Goal: Task Accomplishment & Management: Use online tool/utility

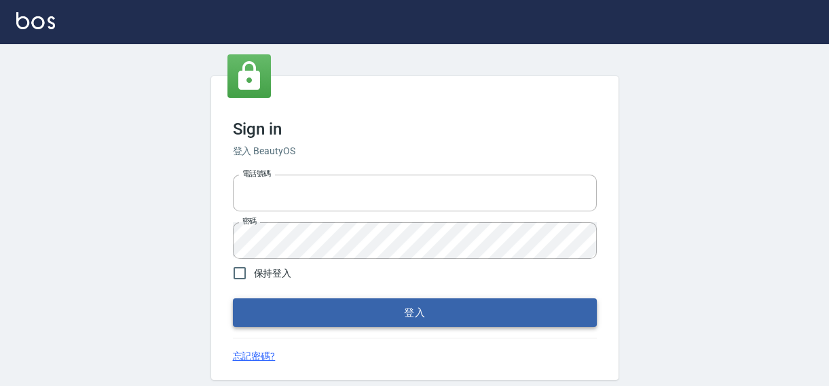
type input "0422211177"
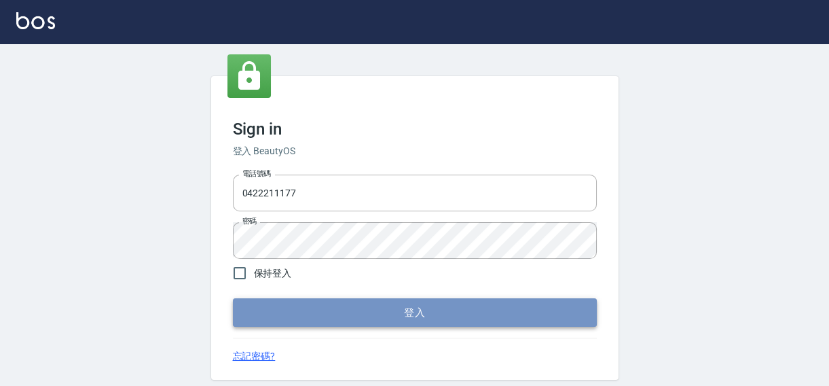
click at [408, 310] on button "登入" at bounding box center [415, 312] width 364 height 29
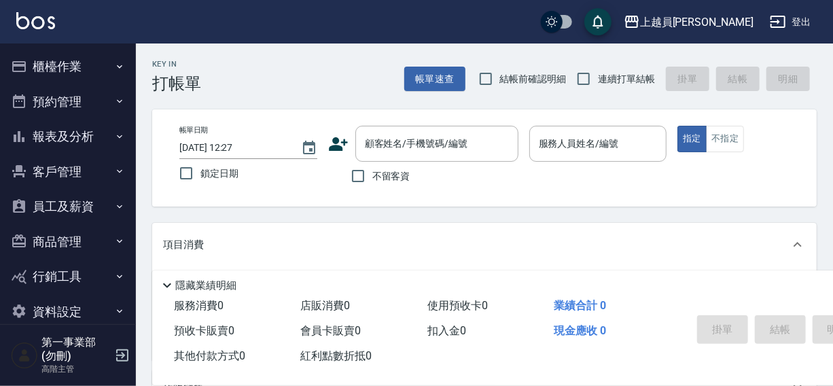
click at [247, 62] on div "Key In 打帳單 帳單速查 結帳前確認明細 連續打單結帳 掛單 結帳 明細" at bounding box center [476, 68] width 681 height 50
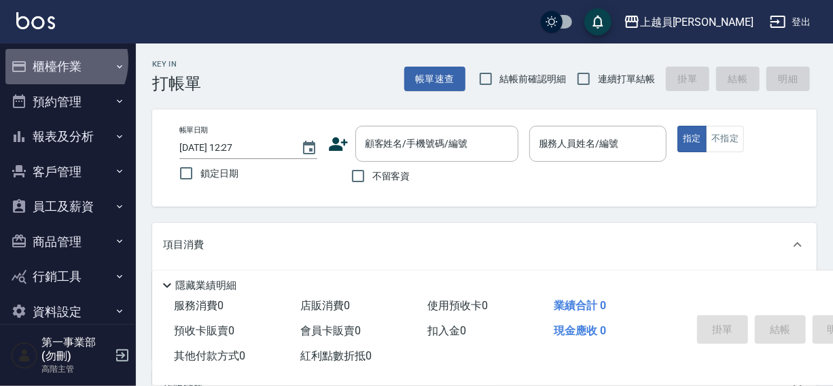
click at [58, 61] on button "櫃檯作業" at bounding box center [67, 66] width 125 height 35
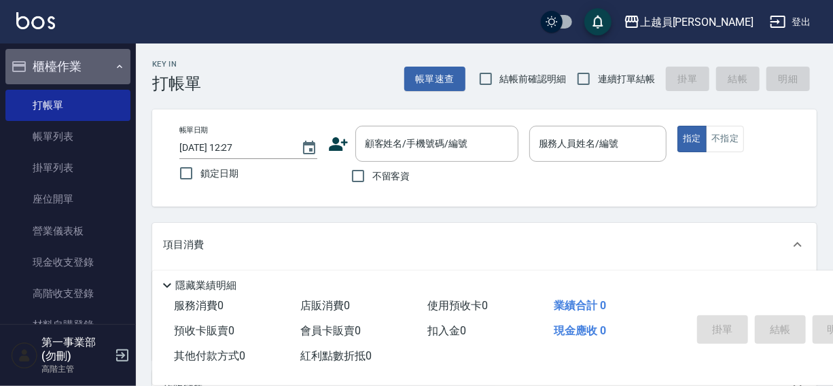
click at [68, 59] on button "櫃檯作業" at bounding box center [67, 66] width 125 height 35
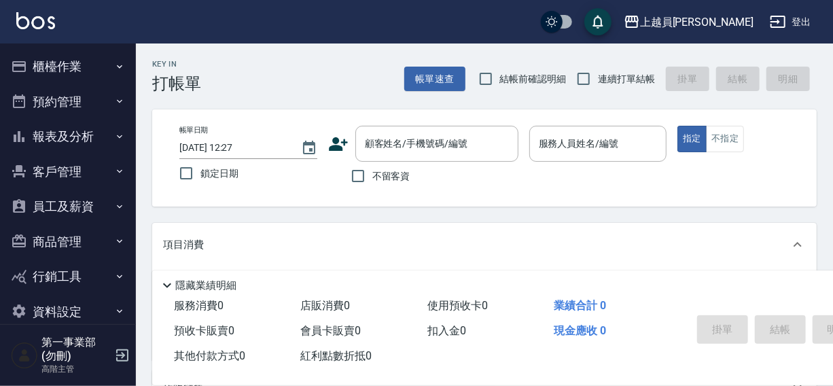
click at [56, 132] on button "報表及分析" at bounding box center [67, 136] width 125 height 35
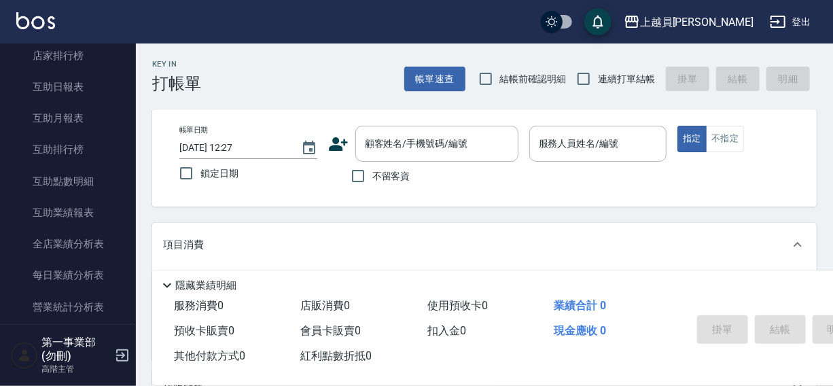
scroll to position [737, 0]
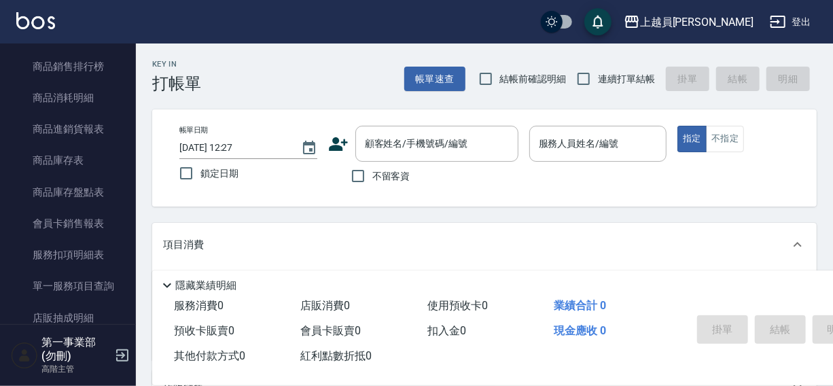
click at [136, 237] on div "Key In 打帳單 帳單速查 結帳前確認明細 連續打單結帳 掛單 結帳 明細 帳單日期 [DATE] 12:27 鎖定日期 顧客姓名/手機號碼/編號 顧客姓…" at bounding box center [484, 352] width 697 height 618
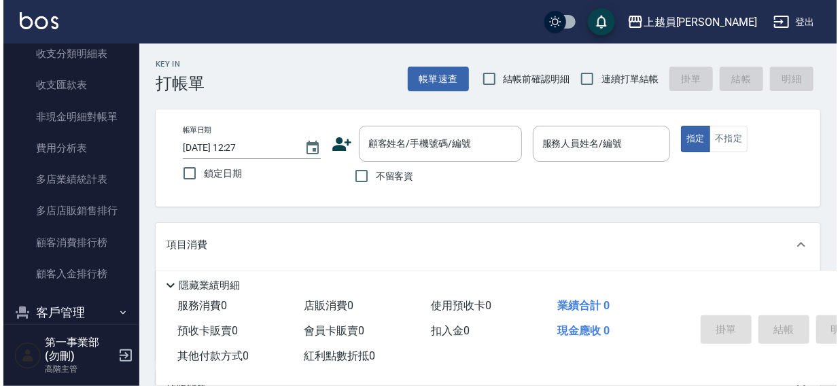
scroll to position [1204, 0]
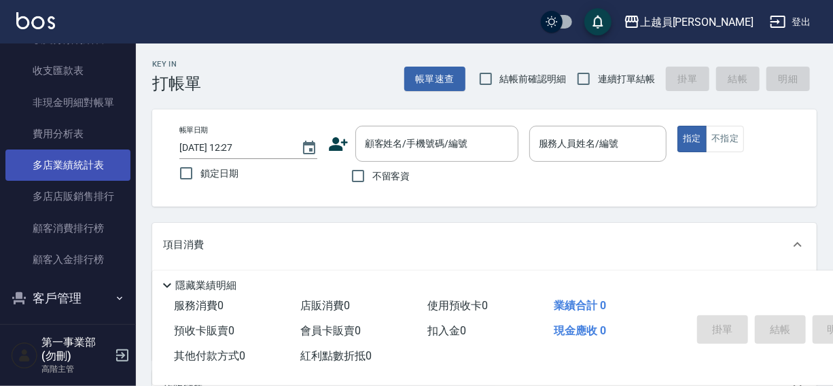
click at [60, 162] on link "多店業績統計表" at bounding box center [67, 164] width 125 height 31
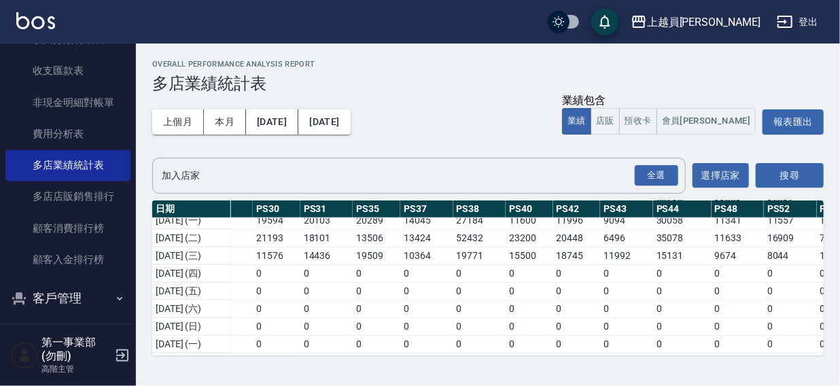
scroll to position [306, 565]
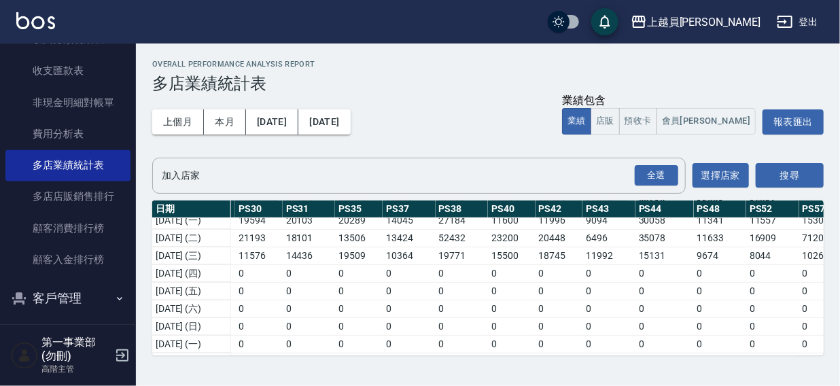
click at [532, 23] on div "上越員[PERSON_NAME]出" at bounding box center [420, 21] width 840 height 43
